Goal: Task Accomplishment & Management: Use online tool/utility

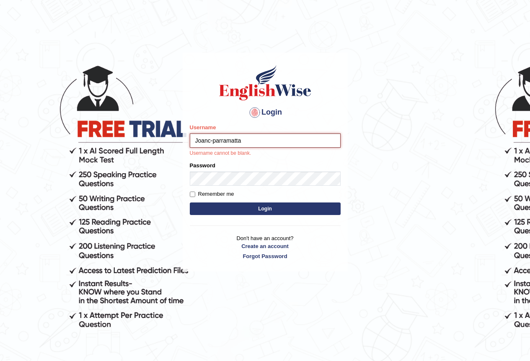
type input "Joanc-parramatta"
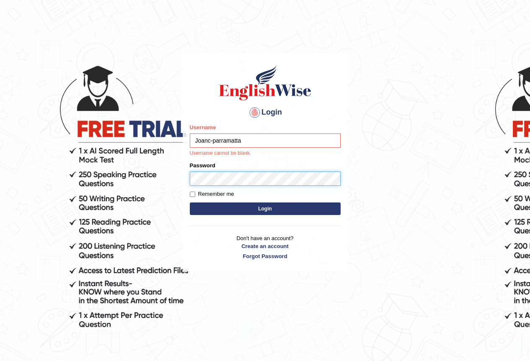
click at [258, 181] on form "Please fix the following errors: Username Joanc-parramatta Username cannot be b…" at bounding box center [265, 170] width 151 height 94
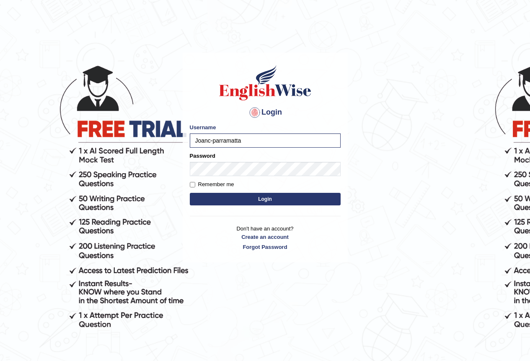
click at [271, 197] on button "Login" at bounding box center [265, 199] width 151 height 13
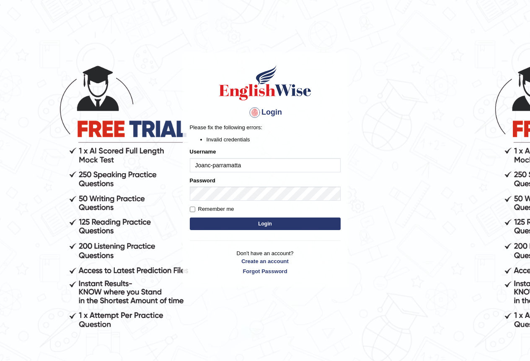
click at [212, 167] on input "Joanc-parramatta" at bounding box center [265, 165] width 151 height 14
type input "Joanc_parramatta"
click at [265, 223] on button "Login" at bounding box center [265, 224] width 151 height 13
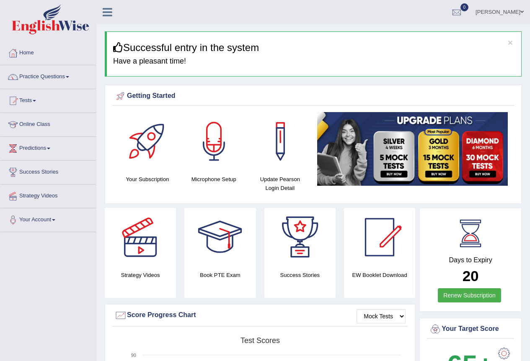
click at [69, 77] on span at bounding box center [67, 77] width 3 height 2
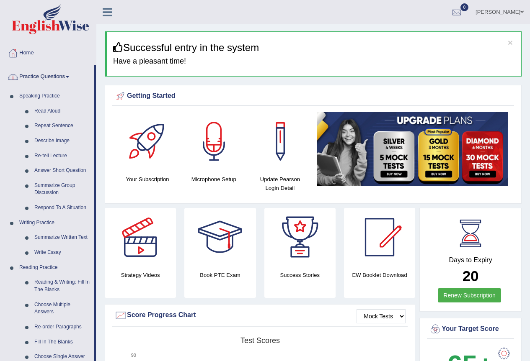
click at [61, 76] on link "Practice Questions" at bounding box center [46, 75] width 93 height 21
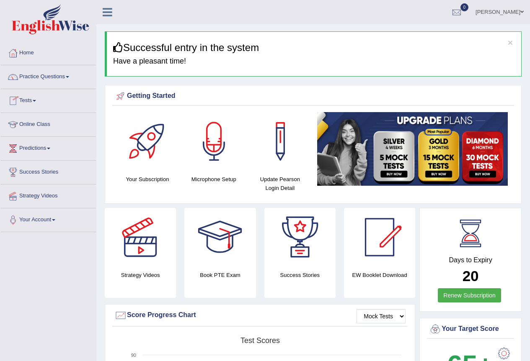
click at [36, 101] on span at bounding box center [34, 101] width 3 height 2
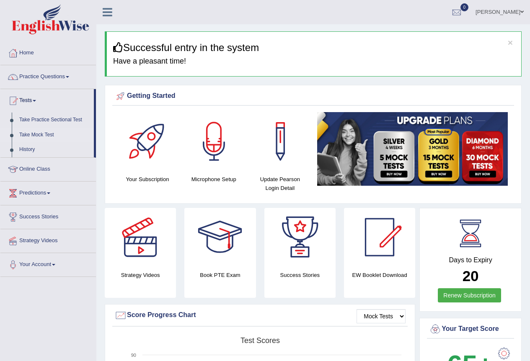
click at [38, 135] on link "Take Mock Test" at bounding box center [54, 135] width 78 height 15
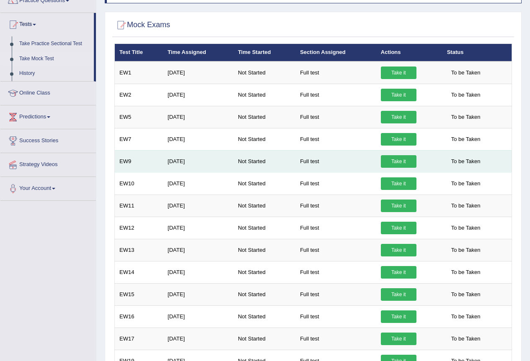
scroll to position [84, 0]
